Goal: Information Seeking & Learning: Learn about a topic

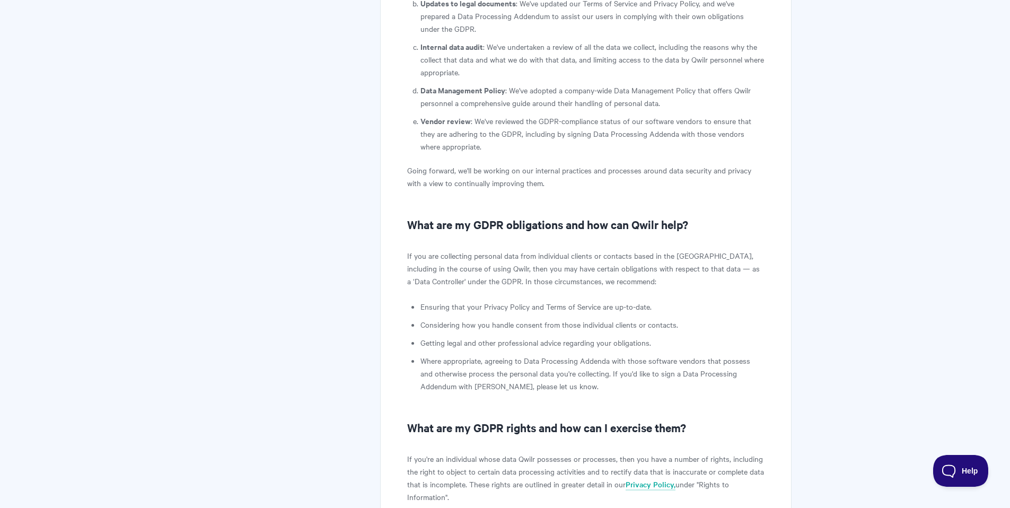
scroll to position [965, 0]
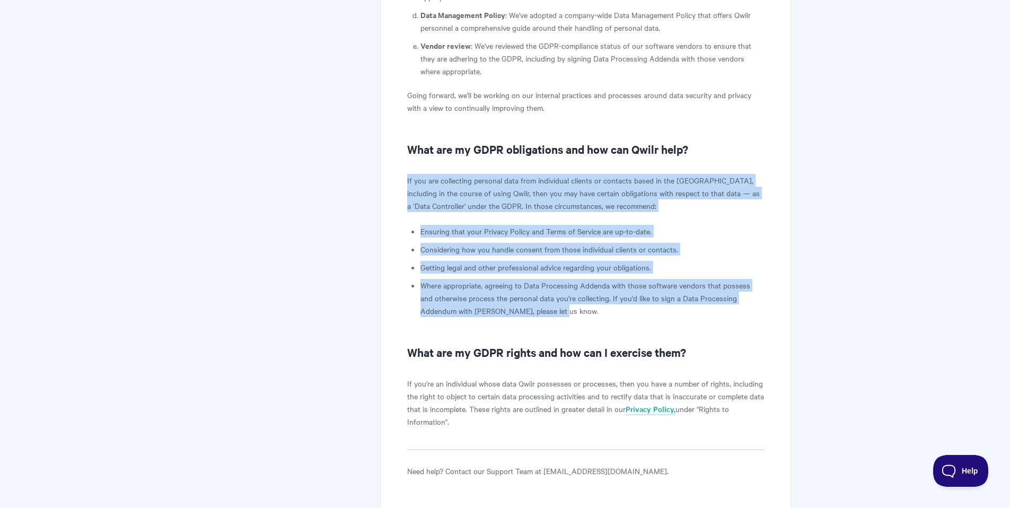
drag, startPoint x: 407, startPoint y: 169, endPoint x: 552, endPoint y: 295, distance: 191.6
click at [552, 294] on li "Where appropriate, agreeing to Data Processing Addenda with those software vend…" at bounding box center [591, 298] width 343 height 38
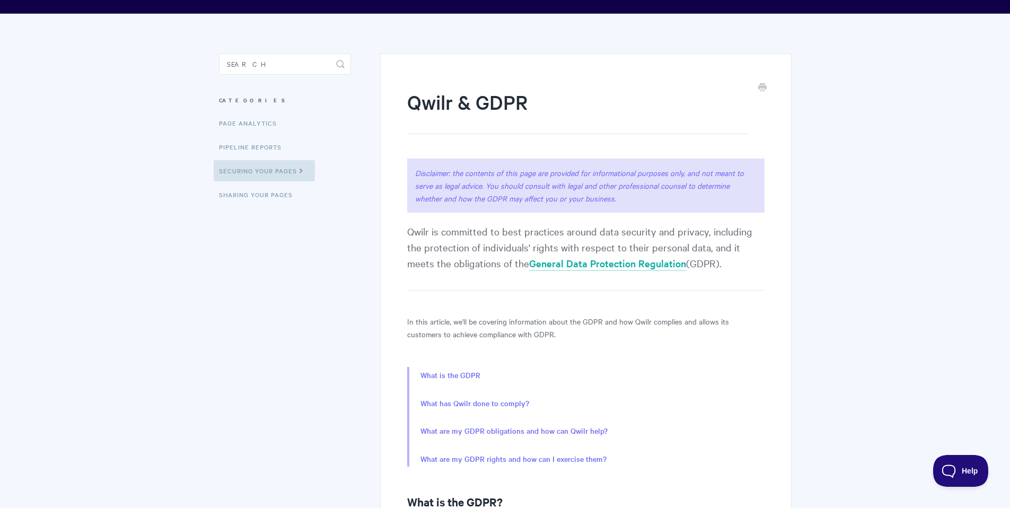
scroll to position [0, 0]
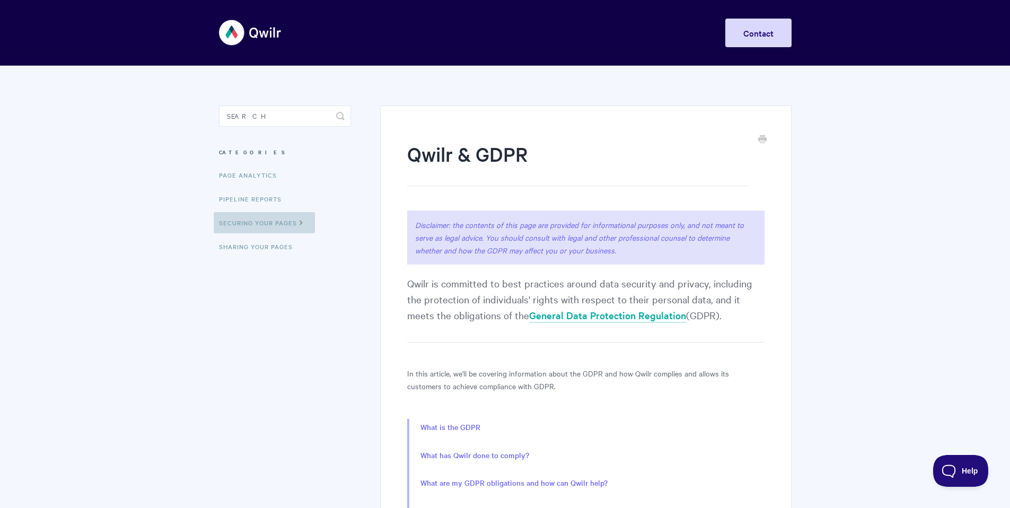
click at [254, 219] on link "Securing Your Pages" at bounding box center [264, 222] width 101 height 21
